Goal: Task Accomplishment & Management: Use online tool/utility

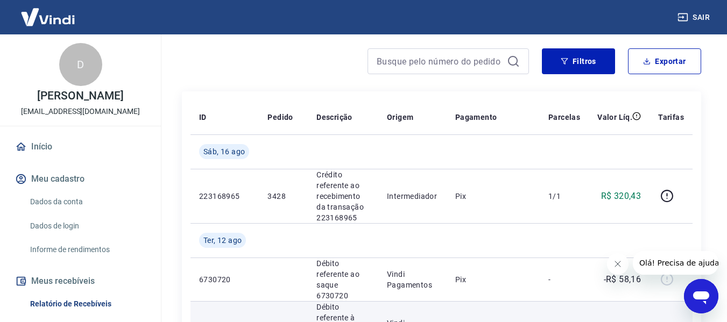
scroll to position [108, 0]
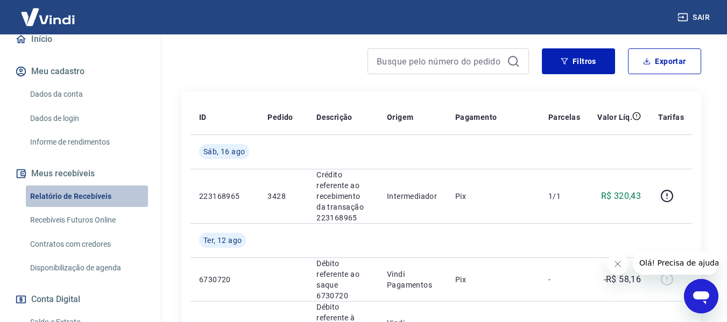
click at [94, 194] on link "Relatório de Recebíveis" at bounding box center [87, 197] width 122 height 22
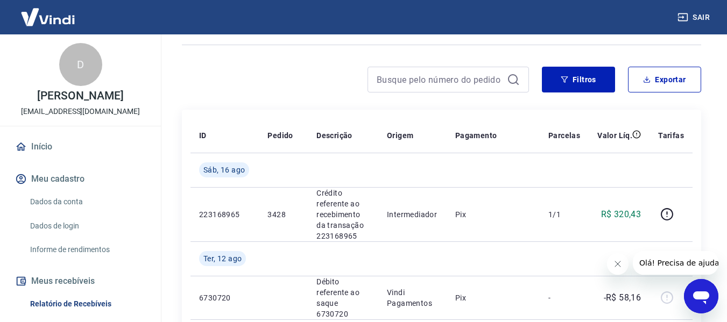
scroll to position [161, 0]
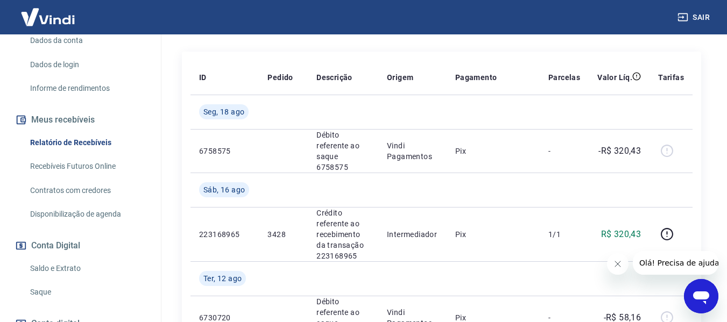
scroll to position [215, 0]
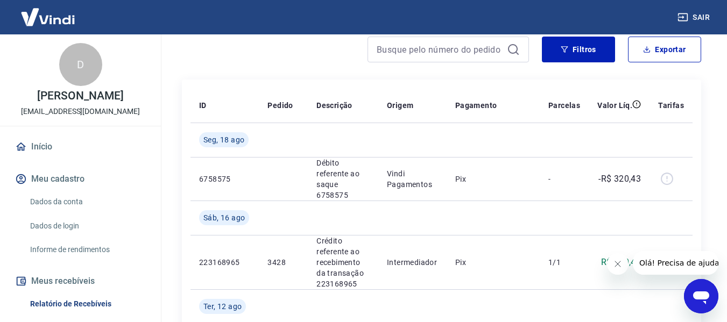
scroll to position [161, 0]
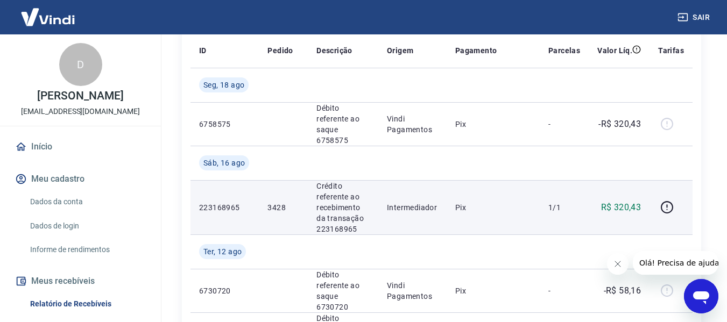
scroll to position [215, 0]
